Goal: Task Accomplishment & Management: Use online tool/utility

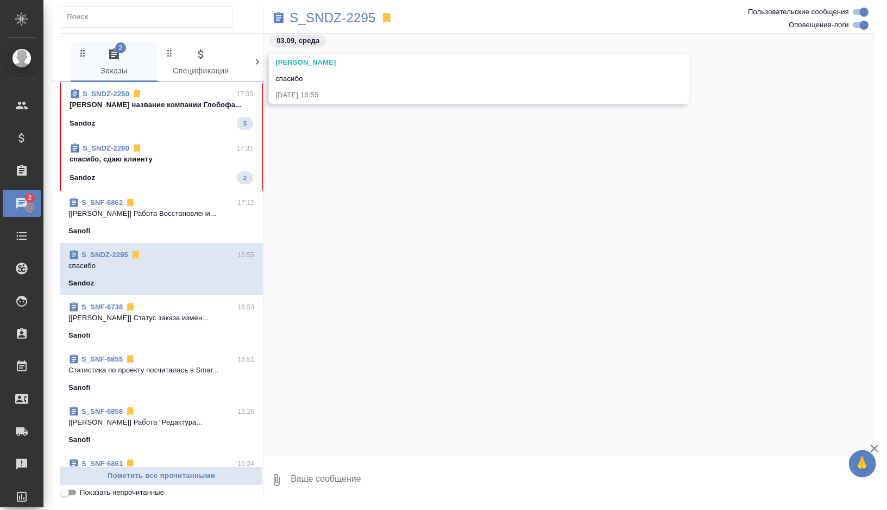
click at [203, 178] on div "Sandoz 2" at bounding box center [162, 177] width 184 height 13
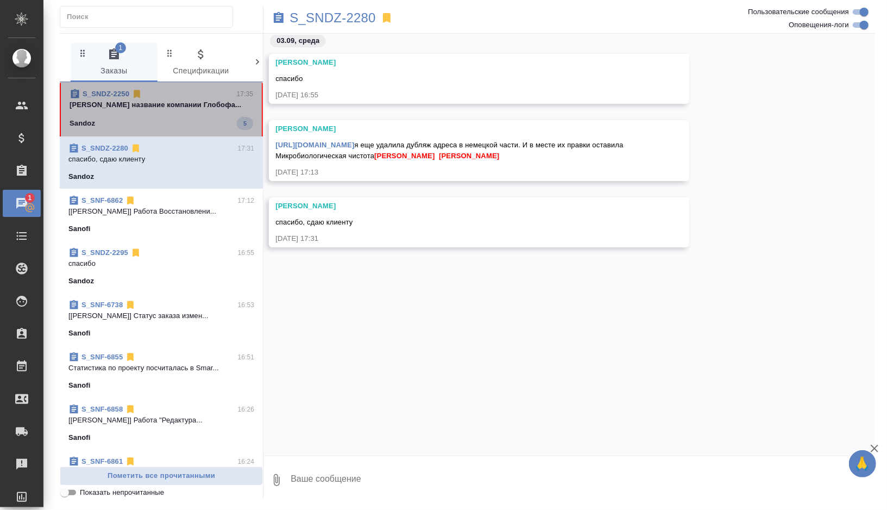
click at [206, 121] on div "Sandoz 5" at bounding box center [162, 123] width 184 height 13
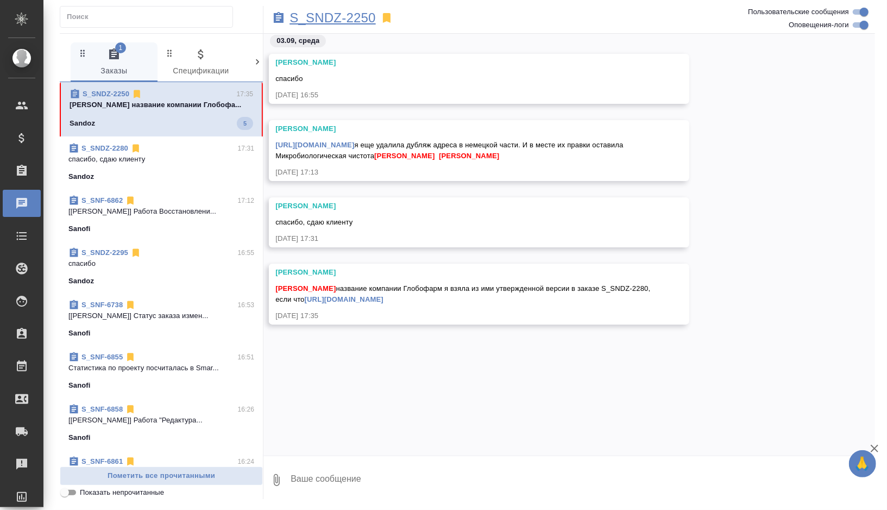
click at [341, 17] on p "S_SNDZ-2250" at bounding box center [333, 17] width 86 height 11
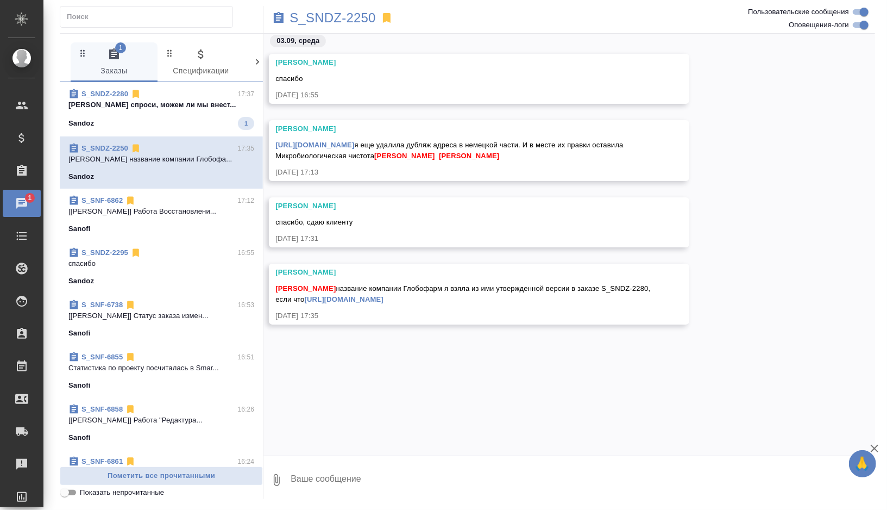
click at [197, 221] on span "S_SNF-6862 17:12 [Зубакова Виктория] Работа Восстановлени... Sanofi" at bounding box center [161, 214] width 186 height 39
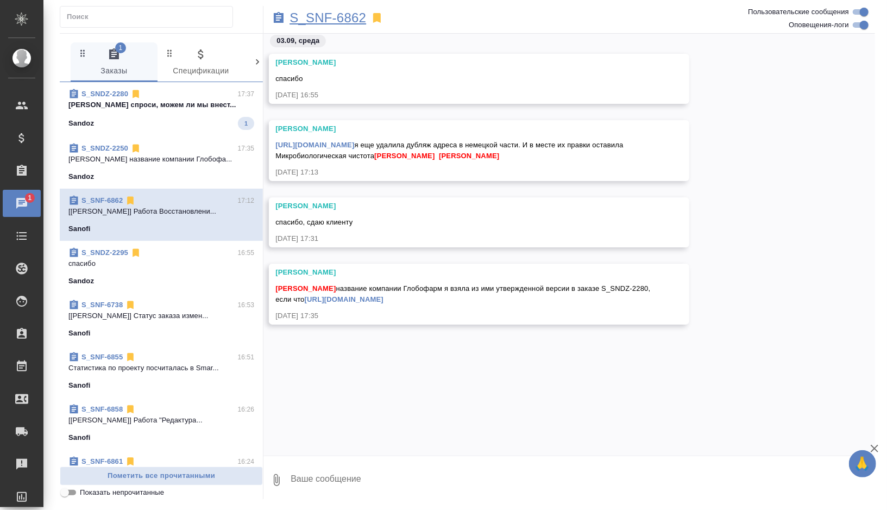
click at [350, 15] on p "S_SNF-6862" at bounding box center [328, 17] width 77 height 11
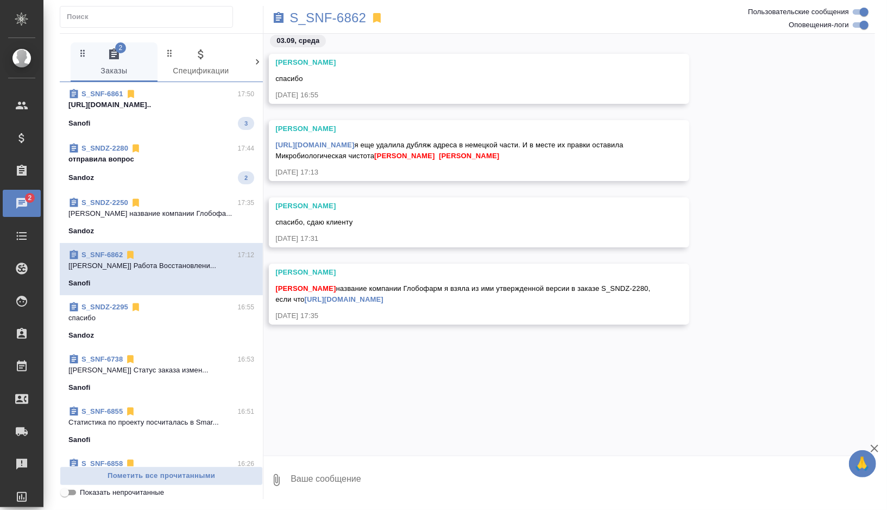
click at [196, 130] on div "S_SNF-6861 17:50 https://drive.awatera.com/apps/files/?di... Sanofi 3" at bounding box center [161, 109] width 203 height 54
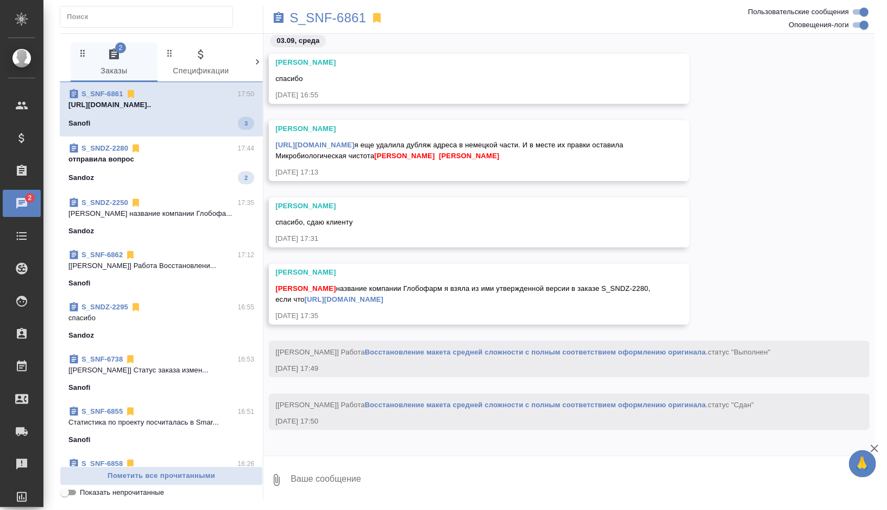
scroll to position [106, 0]
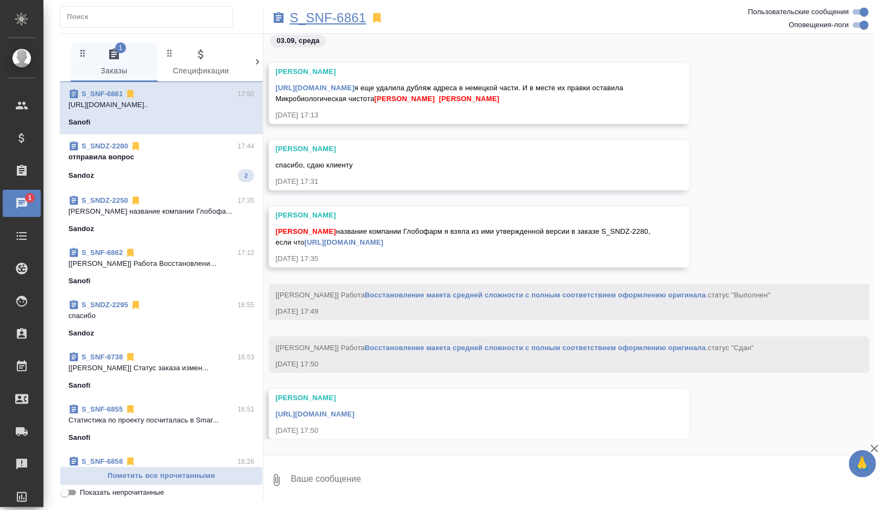
click at [353, 15] on p "S_SNF-6861" at bounding box center [328, 17] width 77 height 11
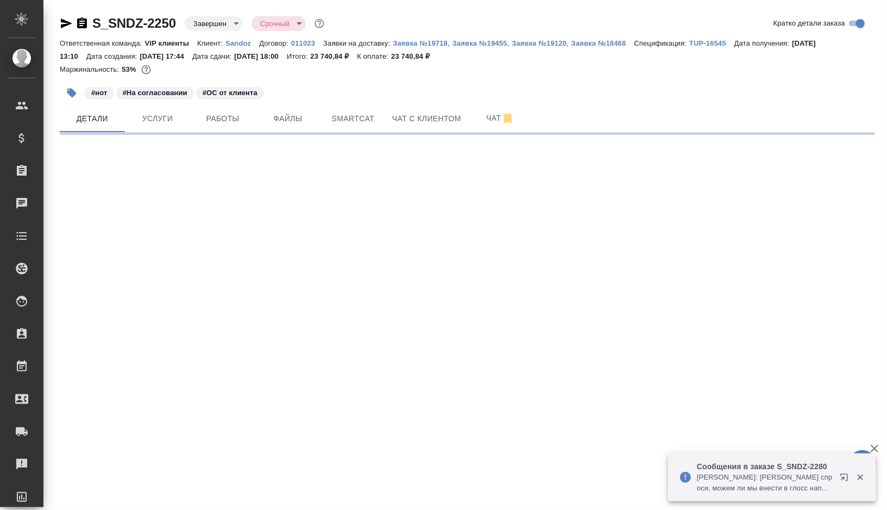
select select "RU"
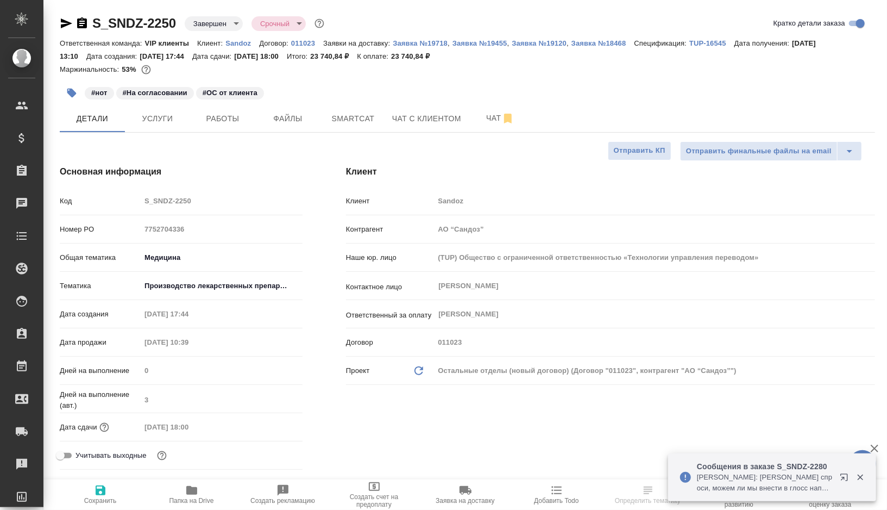
type input "[PERSON_NAME]"
type textarea "x"
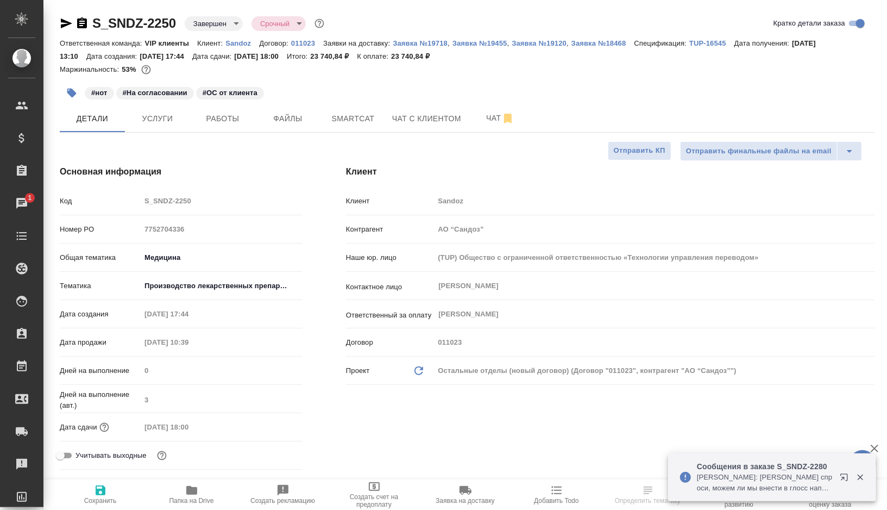
type textarea "x"
click at [485, 118] on span "Чат" at bounding box center [500, 118] width 52 height 14
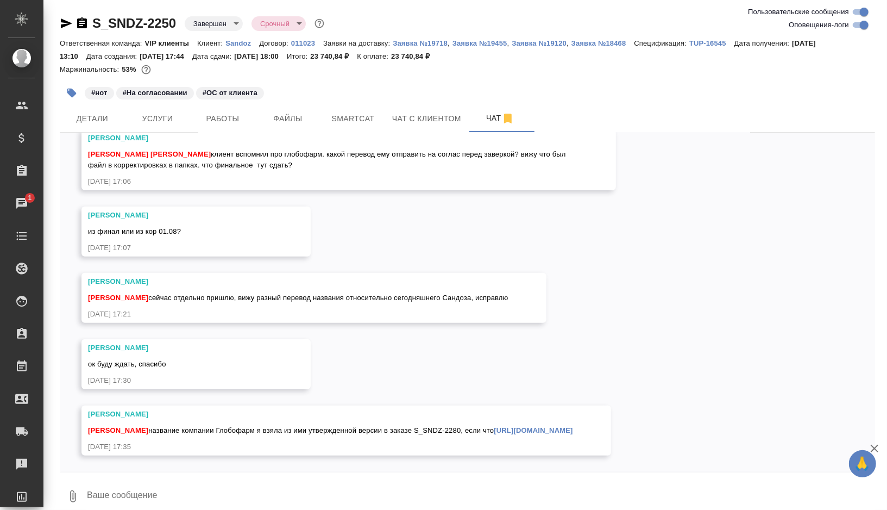
scroll to position [22527, 0]
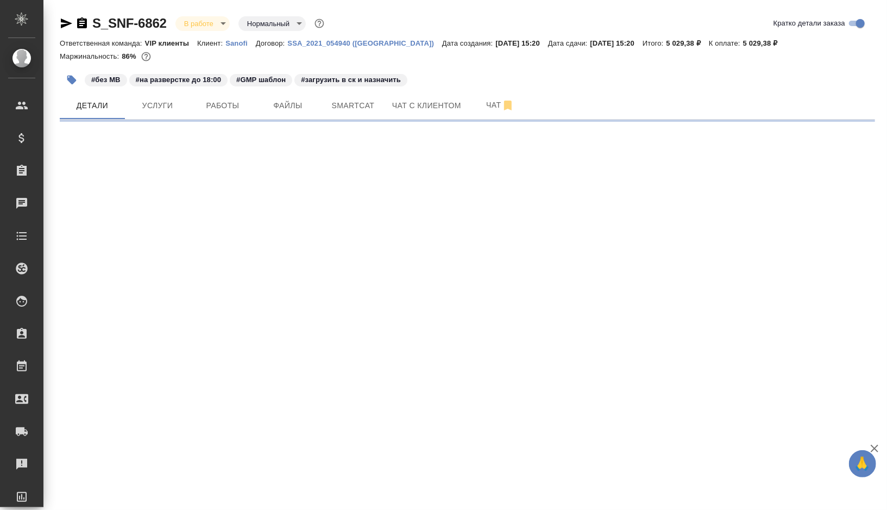
select select "RU"
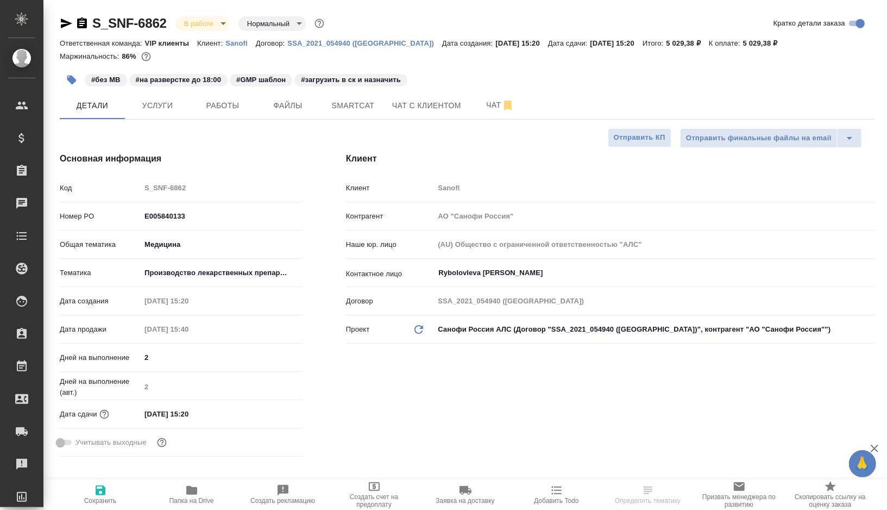
type textarea "x"
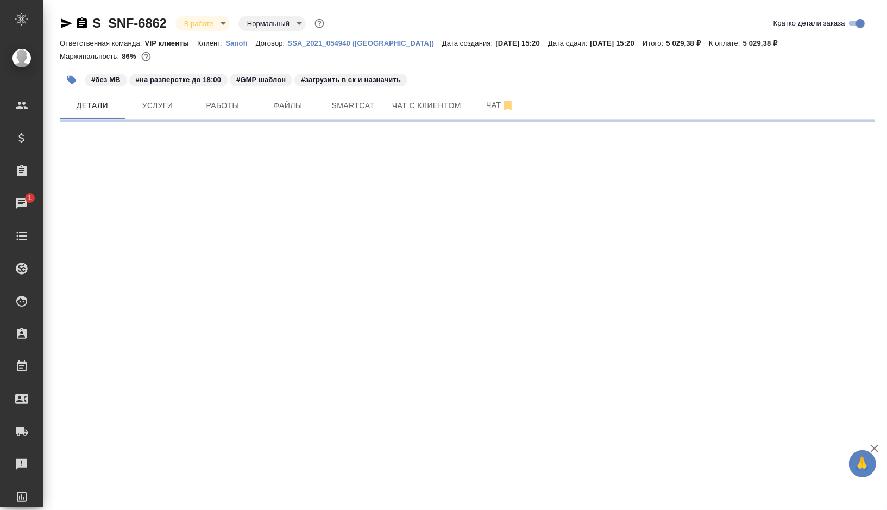
select select "RU"
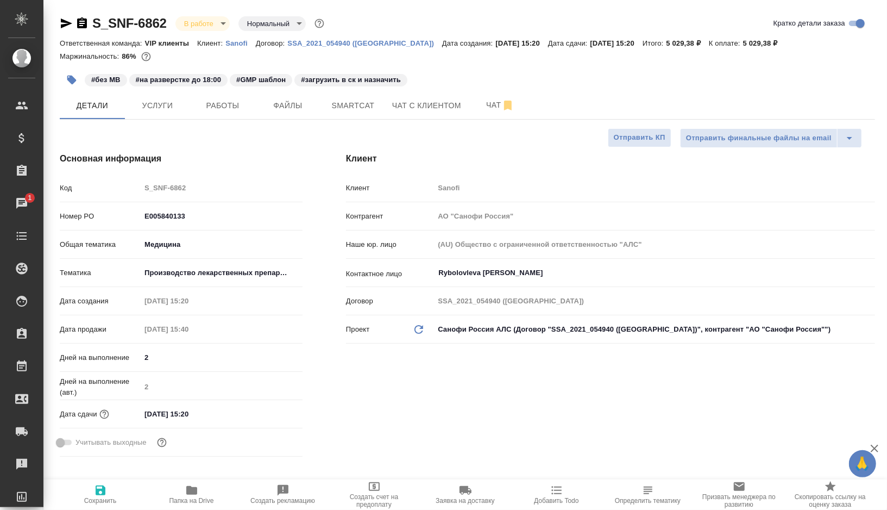
type textarea "x"
click at [227, 114] on button "Работы" at bounding box center [222, 105] width 65 height 27
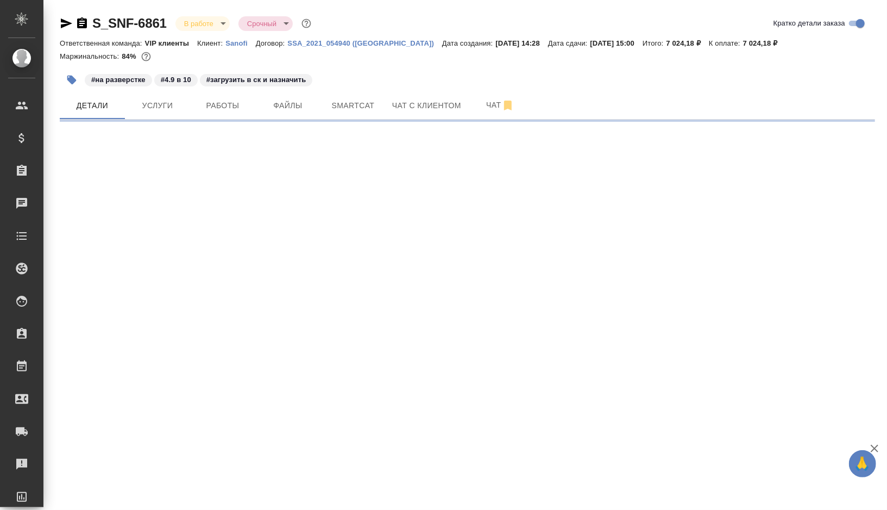
select select "RU"
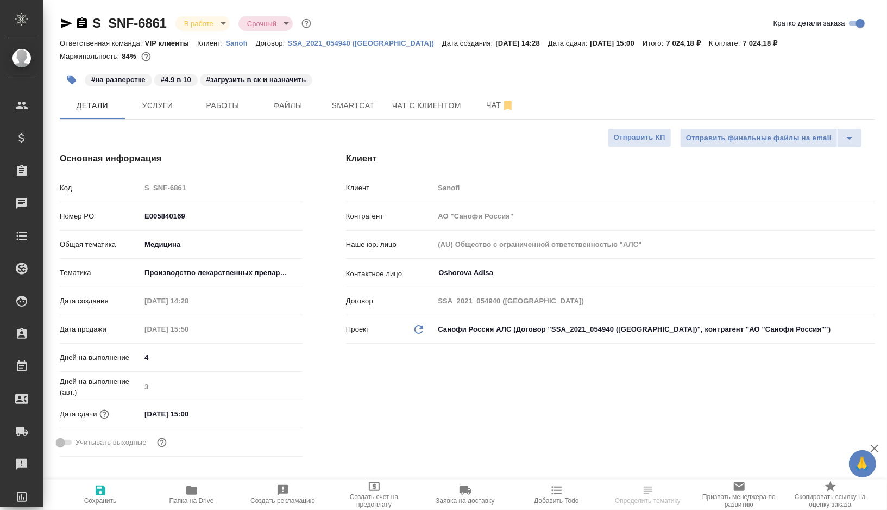
type textarea "x"
click at [229, 110] on span "Работы" at bounding box center [223, 106] width 52 height 14
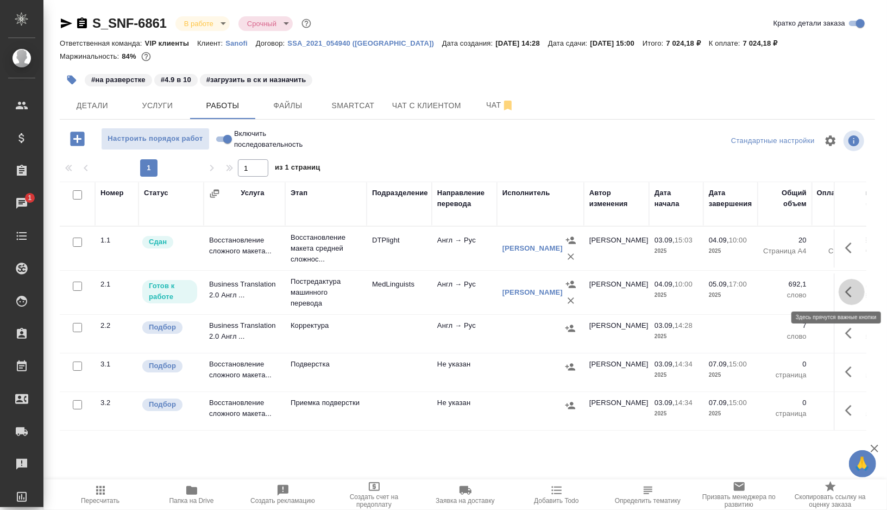
click at [858, 293] on icon "button" at bounding box center [852, 291] width 13 height 13
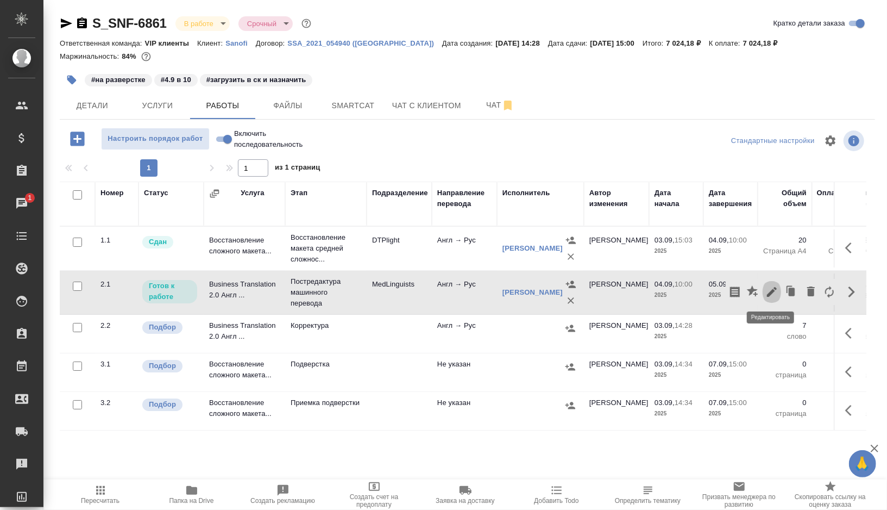
click at [779, 289] on icon "button" at bounding box center [772, 291] width 13 height 13
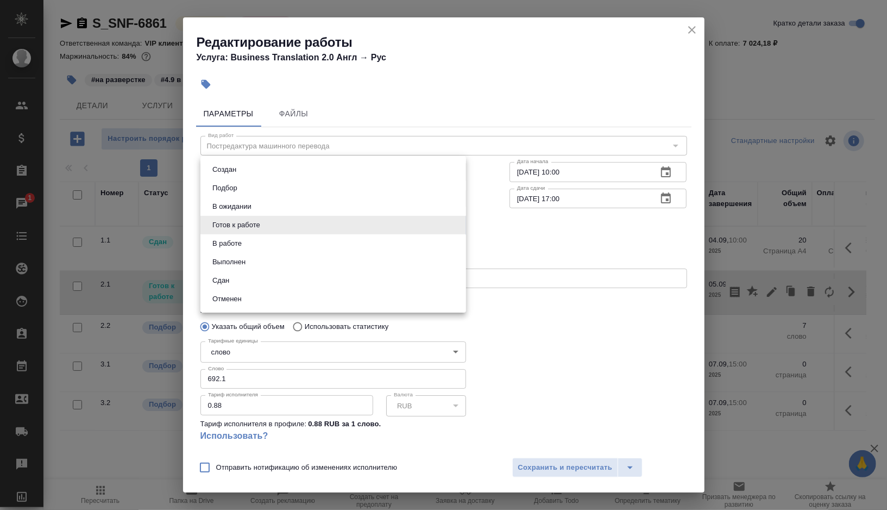
click at [455, 229] on body "🙏 .cls-1 fill:#fff; AWATERA Gorshkova Valentina Клиенты Спецификации Заказы 1 Ч…" at bounding box center [443, 255] width 887 height 510
click at [298, 202] on li "В ожидании" at bounding box center [334, 206] width 266 height 18
type input "pending"
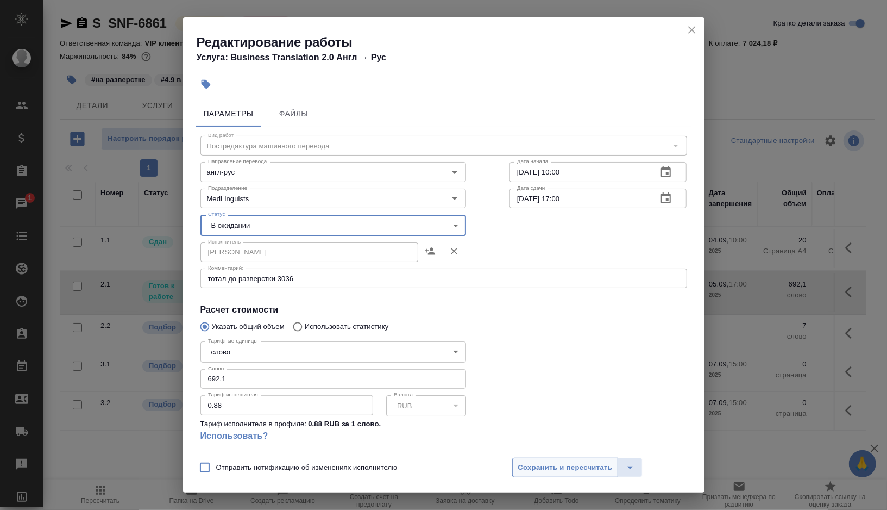
click at [561, 471] on span "Сохранить и пересчитать" at bounding box center [565, 467] width 95 height 12
